Goal: Navigation & Orientation: Find specific page/section

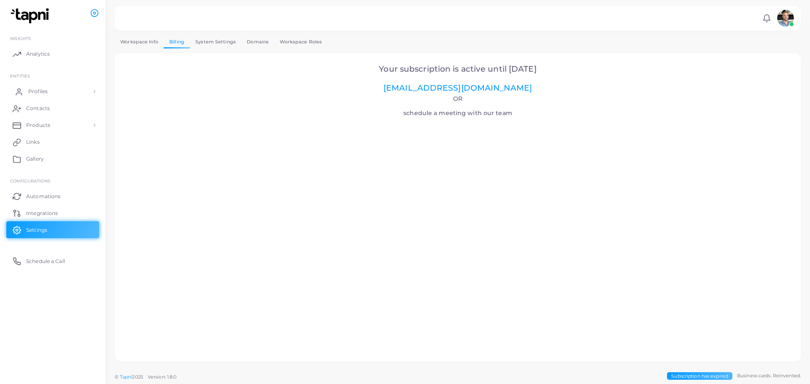
click at [42, 93] on span "Profiles" at bounding box center [37, 92] width 19 height 8
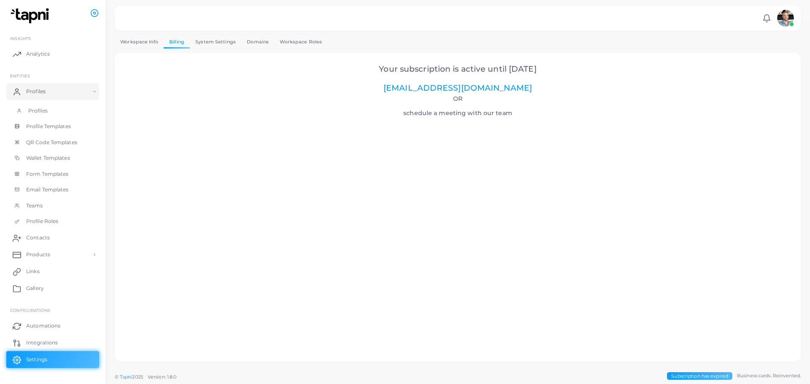
click at [55, 111] on link "Profiles" at bounding box center [52, 111] width 93 height 16
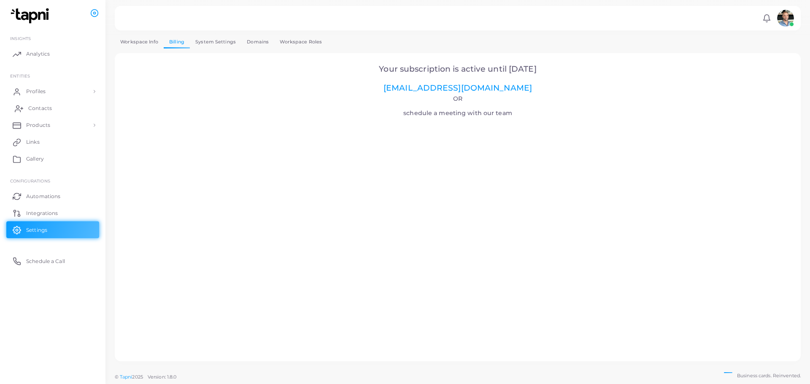
click at [61, 102] on link "Contacts" at bounding box center [52, 108] width 93 height 17
click at [48, 94] on link "Profiles" at bounding box center [52, 91] width 93 height 17
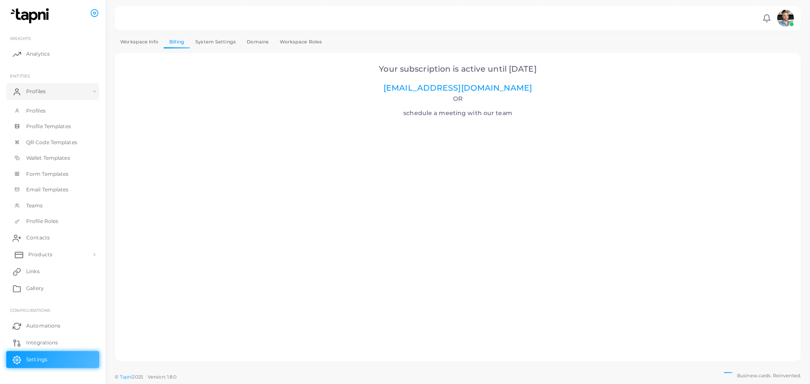
click at [62, 257] on link "Products" at bounding box center [52, 254] width 93 height 17
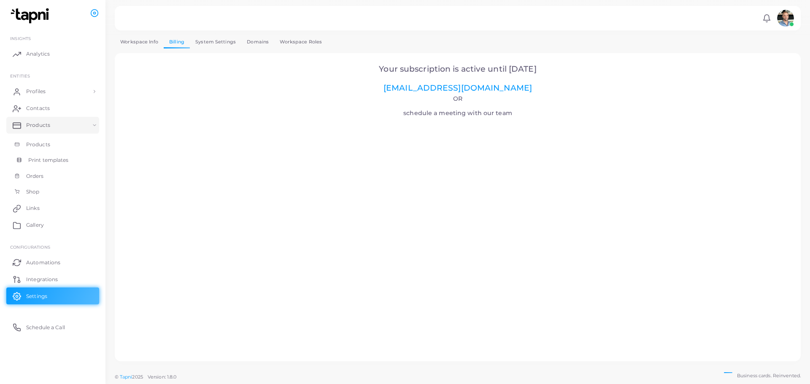
click at [65, 162] on span "Print templates" at bounding box center [48, 160] width 40 height 8
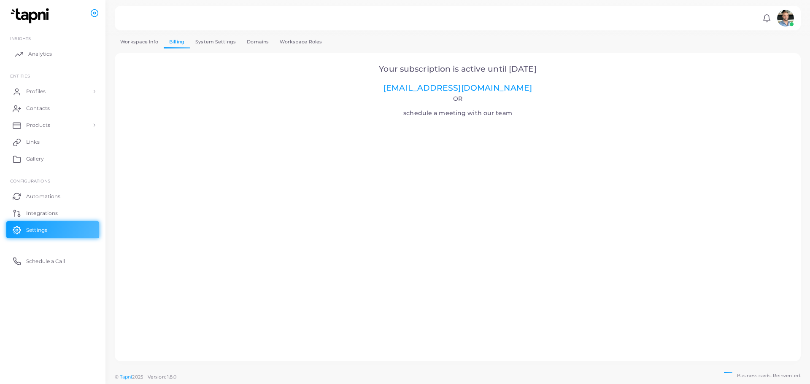
click at [53, 55] on link "Analytics" at bounding box center [52, 54] width 93 height 17
click at [786, 19] on img at bounding box center [785, 18] width 17 height 17
click at [601, 55] on div "Your subscription is active until [DATE] [EMAIL_ADDRESS][DOMAIN_NAME] Or schedu…" at bounding box center [458, 207] width 686 height 308
click at [59, 95] on link "Profiles" at bounding box center [52, 91] width 93 height 17
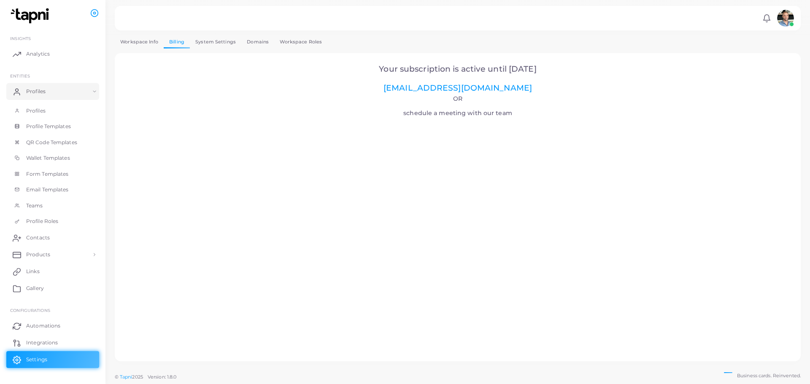
click at [41, 15] on img at bounding box center [31, 16] width 47 height 16
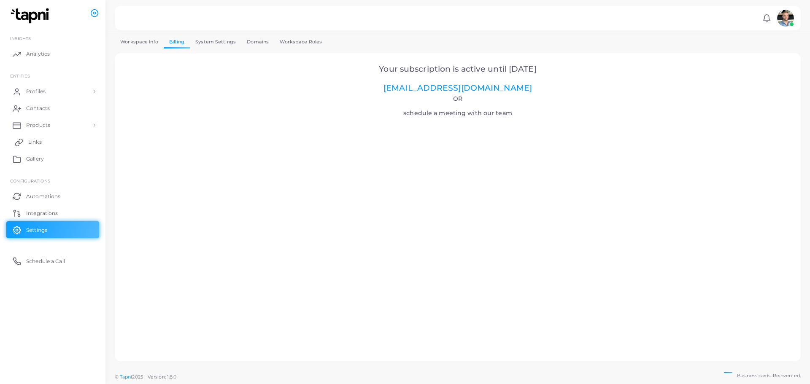
click at [43, 144] on link "Links" at bounding box center [52, 142] width 93 height 17
click at [769, 19] on icon at bounding box center [766, 18] width 9 height 9
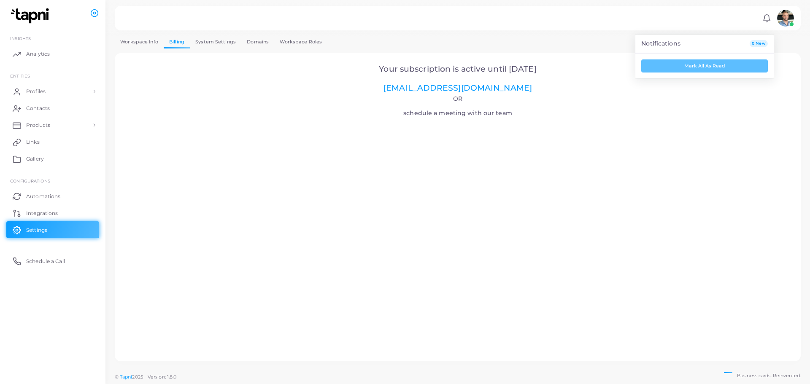
click at [201, 38] on link "System Settings" at bounding box center [215, 42] width 51 height 12
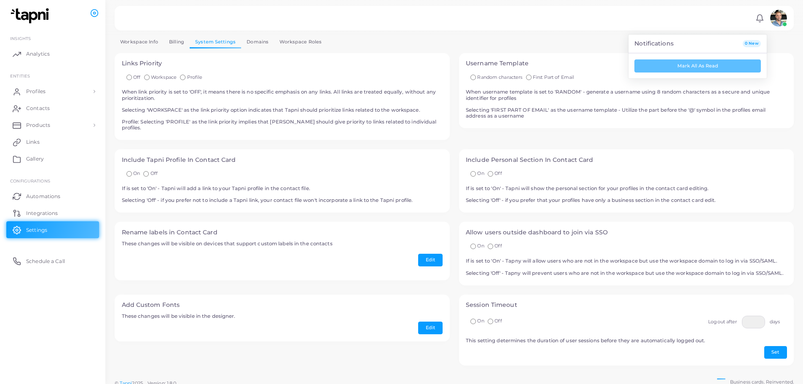
click at [270, 38] on link "Domains" at bounding box center [257, 42] width 33 height 12
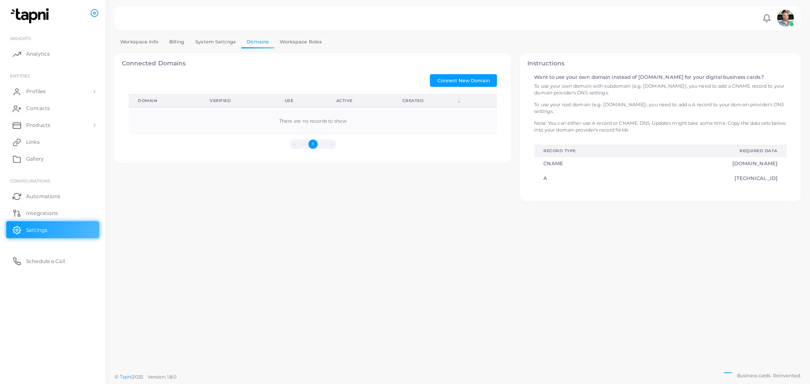
click at [220, 38] on link "System Settings" at bounding box center [215, 42] width 51 height 12
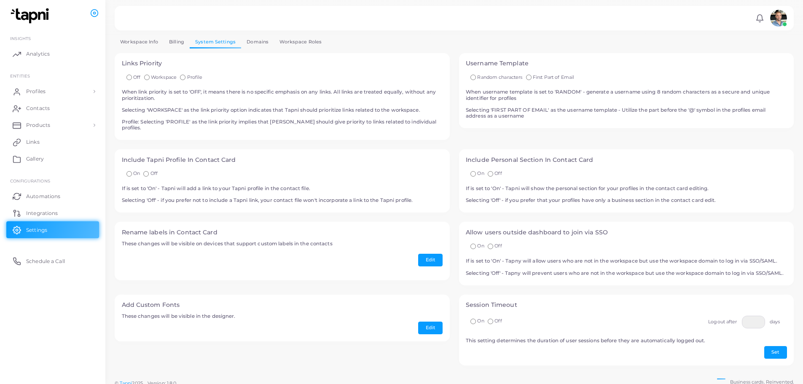
click at [274, 38] on link "Workspace Roles" at bounding box center [300, 42] width 53 height 12
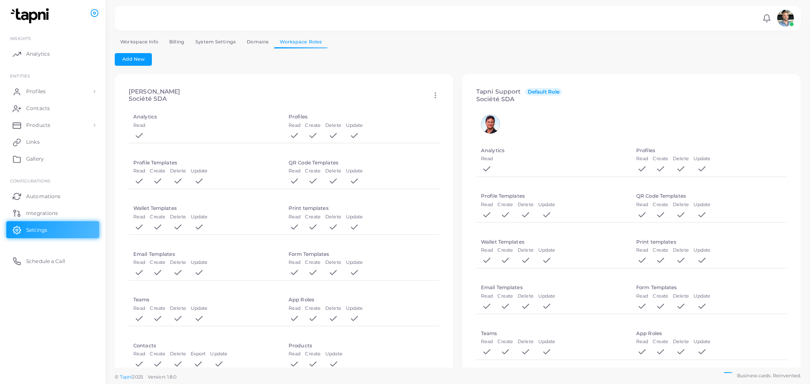
click at [255, 39] on link "Domains" at bounding box center [257, 42] width 33 height 12
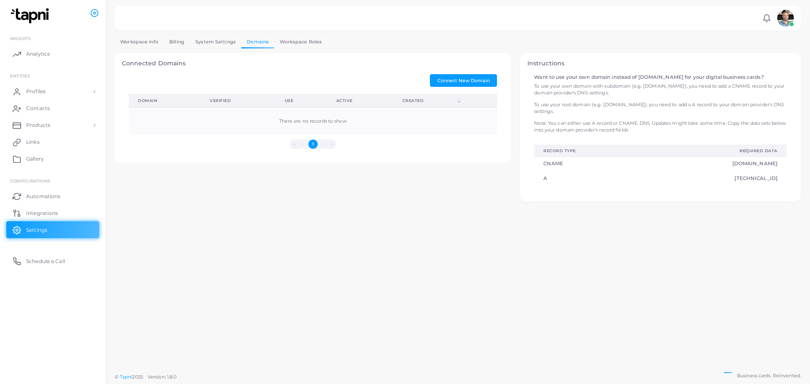
click at [294, 39] on link "Workspace Roles" at bounding box center [300, 42] width 53 height 12
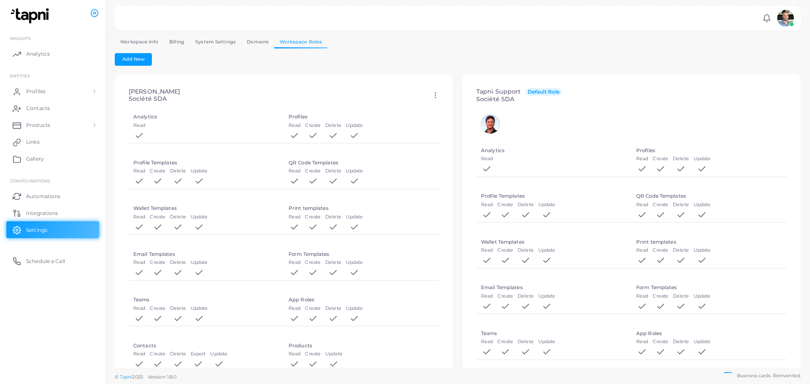
click at [138, 45] on link "Workspace Info" at bounding box center [139, 42] width 49 height 12
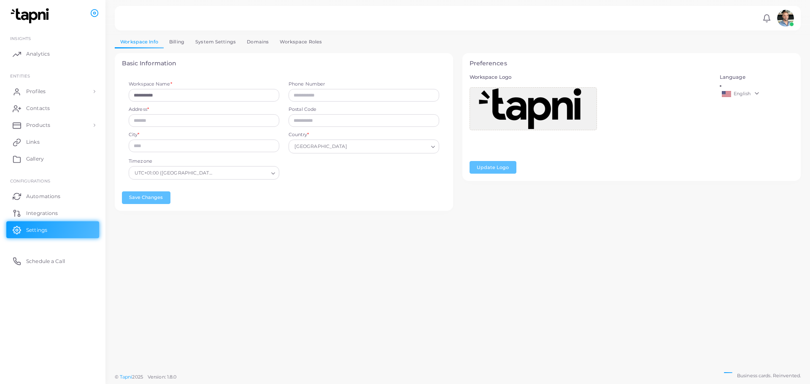
click at [754, 89] on link "English" at bounding box center [756, 94] width 74 height 10
click at [725, 104] on div "Language English English German" at bounding box center [757, 124] width 84 height 100
click at [180, 42] on link "Billing" at bounding box center [177, 42] width 26 height 12
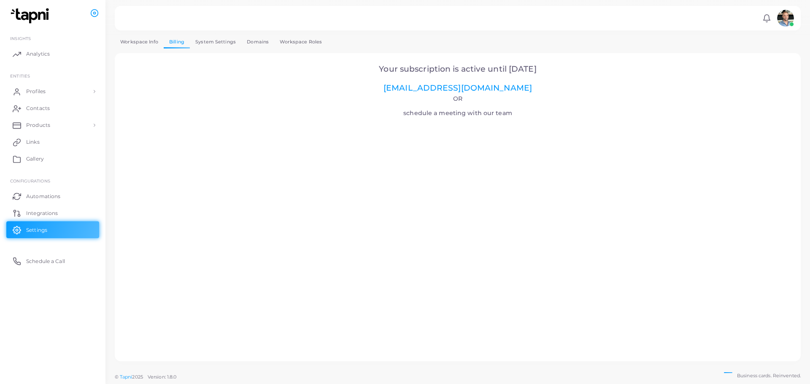
click at [206, 41] on link "System Settings" at bounding box center [215, 42] width 51 height 12
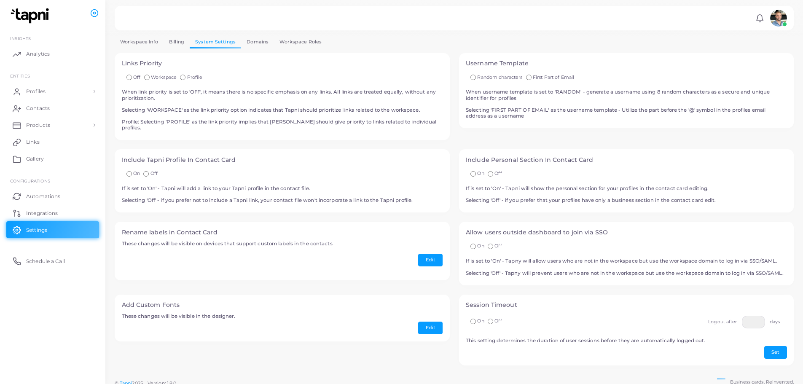
scroll to position [0, 0]
click at [253, 43] on link "Domains" at bounding box center [257, 41] width 33 height 12
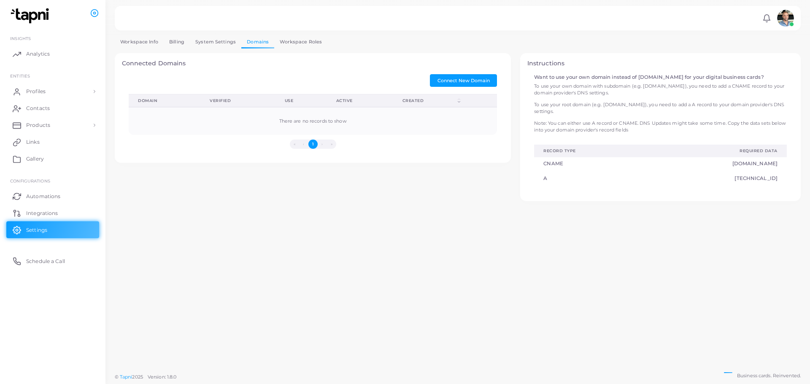
click at [303, 41] on link "Workspace Roles" at bounding box center [300, 42] width 53 height 12
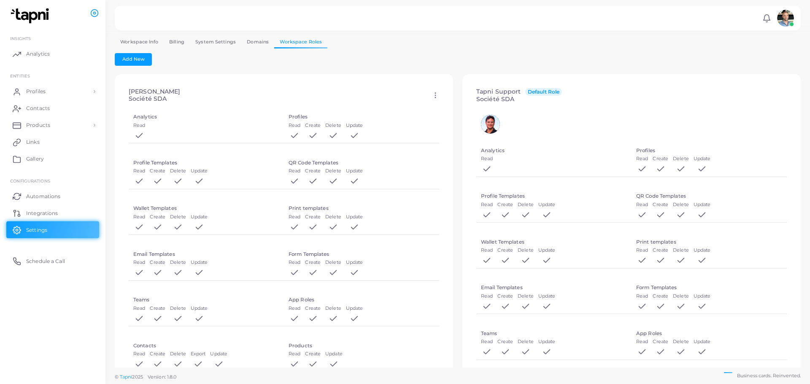
click at [217, 44] on link "System Settings" at bounding box center [215, 42] width 51 height 12
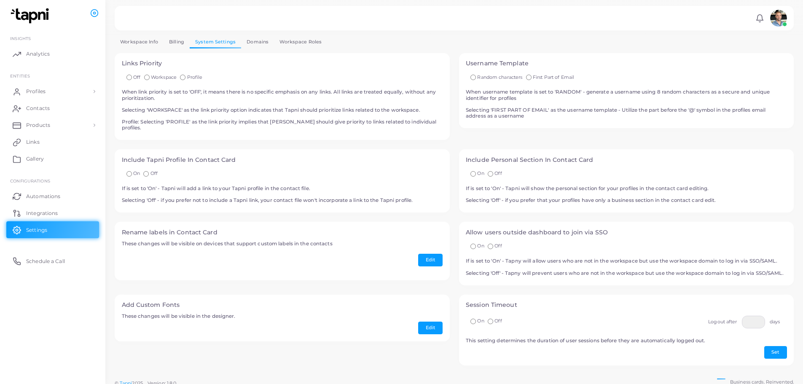
click at [147, 42] on link "Workspace Info" at bounding box center [139, 42] width 49 height 12
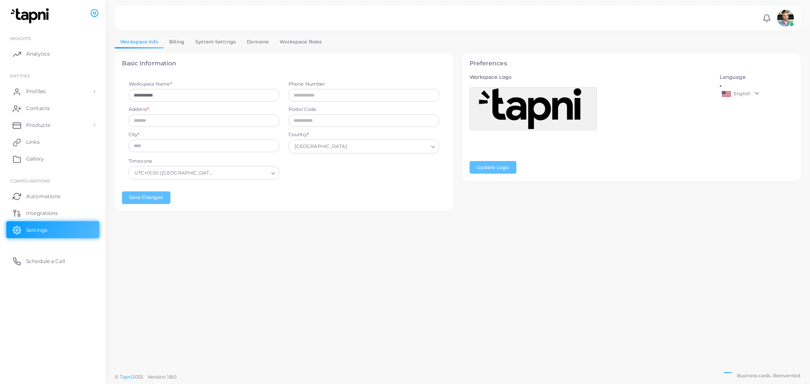
click at [787, 15] on img at bounding box center [785, 18] width 17 height 17
click at [759, 44] on li "[PERSON_NAME] ([PERSON_NAME][EMAIL_ADDRESS][DOMAIN_NAME])" at bounding box center [761, 54] width 69 height 34
click at [769, 20] on icon at bounding box center [766, 16] width 7 height 5
click at [380, 248] on div "**********" at bounding box center [457, 184] width 704 height 369
